Goal: Find specific page/section: Find specific page/section

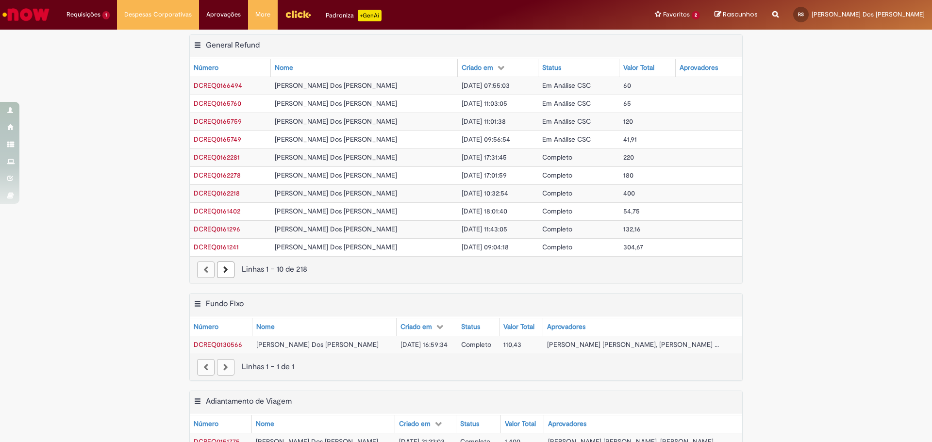
click at [832, 179] on div "Exportar como PDF Exportar como Excel Exportar como CSV General Refund Tabela -…" at bounding box center [466, 163] width 932 height 259
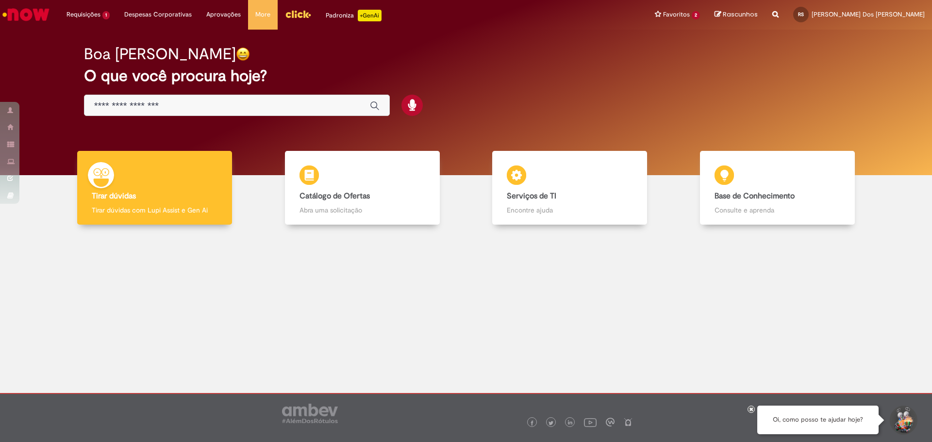
click at [285, 13] on img "Menu Cabeçalho" at bounding box center [298, 14] width 26 height 15
click at [298, 19] on img "Menu Cabeçalho" at bounding box center [298, 14] width 26 height 15
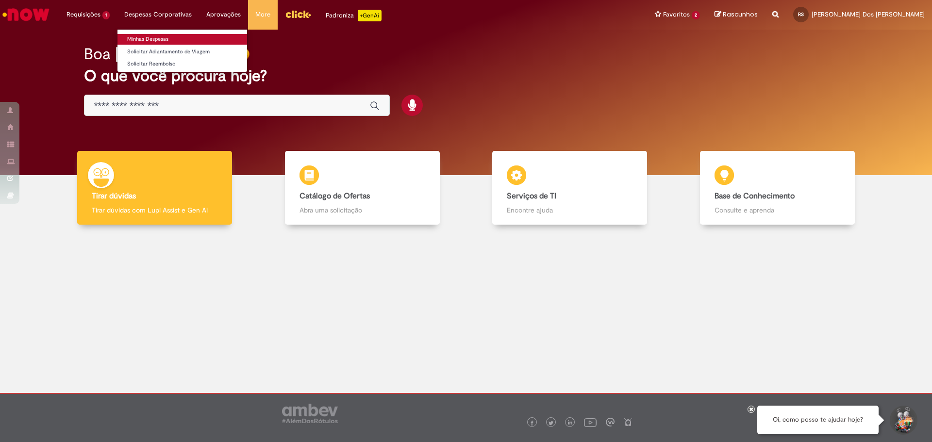
click at [156, 39] on link "Minhas Despesas" at bounding box center [182, 39] width 130 height 11
